Goal: Navigation & Orientation: Understand site structure

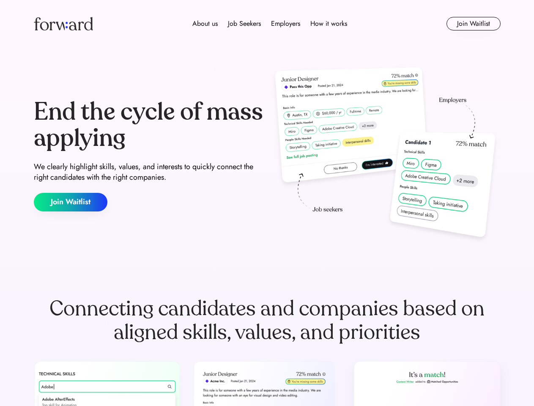
click at [267, 203] on div "End the cycle of mass applying We clearly highlight skills, values, and interes…" at bounding box center [267, 155] width 467 height 182
click at [267, 24] on div "About us Job Seekers Employers How it works" at bounding box center [269, 24] width 333 height 10
click at [63, 24] on img at bounding box center [63, 24] width 59 height 14
click at [270, 24] on div "About us Job Seekers Employers How it works" at bounding box center [269, 24] width 333 height 10
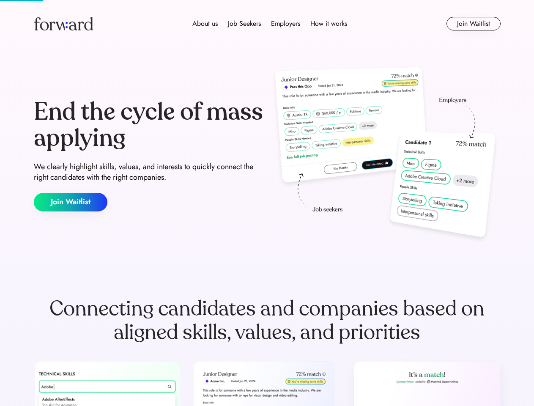
click at [205, 24] on div "About us" at bounding box center [204, 24] width 25 height 10
click at [244, 24] on div "Job Seekers" at bounding box center [244, 24] width 33 height 10
click at [285, 24] on div "Employers" at bounding box center [285, 24] width 29 height 10
click at [328, 24] on div "How it works" at bounding box center [328, 24] width 37 height 10
click at [473, 24] on button "Join Waitlist" at bounding box center [474, 24] width 54 height 14
